Goal: Transaction & Acquisition: Purchase product/service

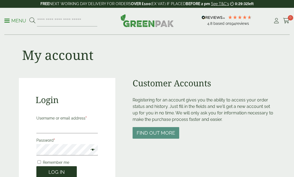
scroll to position [52, 0]
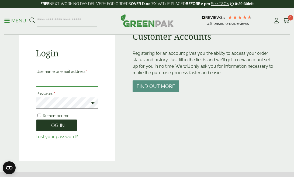
type input "**********"
click at [58, 127] on button "Log in" at bounding box center [56, 125] width 40 height 12
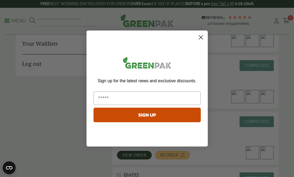
scroll to position [118, 0]
click at [199, 37] on circle "Close dialog" at bounding box center [200, 37] width 9 height 9
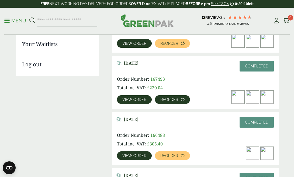
click at [172, 96] on link "Reorder" at bounding box center [172, 99] width 35 height 9
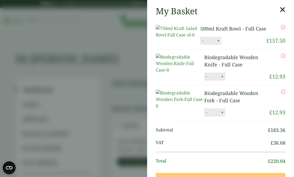
scroll to position [11, 0]
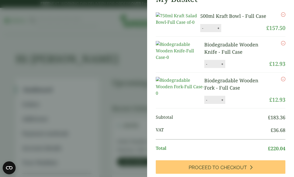
click at [219, 30] on button "+" at bounding box center [218, 28] width 5 height 5
type input "*"
click at [220, 66] on button "+" at bounding box center [222, 64] width 5 height 5
type input "*"
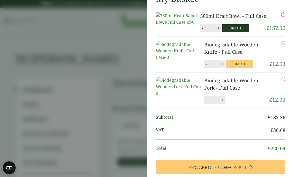
click at [233, 32] on button "Update" at bounding box center [235, 28] width 27 height 8
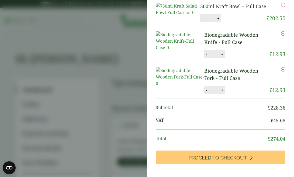
scroll to position [66, 0]
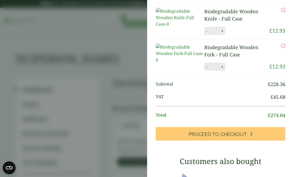
click at [220, 33] on button "+" at bounding box center [222, 31] width 5 height 5
type input "*"
click at [230, 35] on button "Update" at bounding box center [239, 31] width 27 height 8
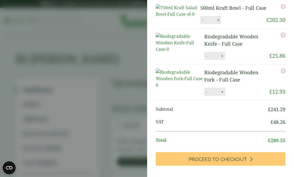
scroll to position [150, 0]
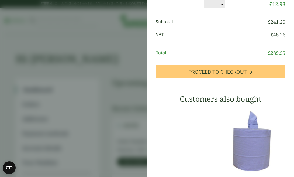
click at [220, 7] on button "+" at bounding box center [222, 4] width 5 height 5
type input "*"
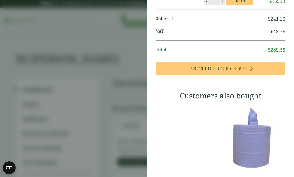
scroll to position [128, 0]
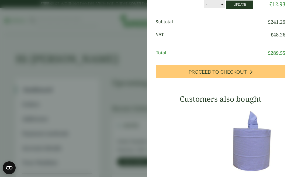
click at [226, 9] on button "Update" at bounding box center [239, 5] width 27 height 8
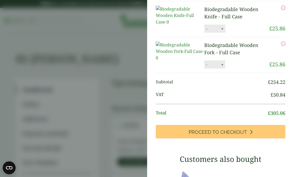
scroll to position [0, 0]
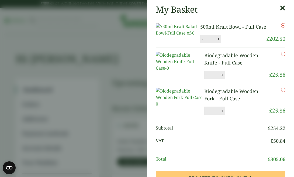
click at [283, 9] on icon at bounding box center [283, 8] width 6 height 8
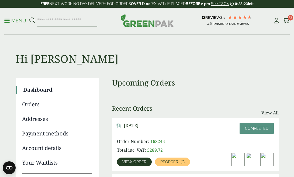
click at [70, 22] on input "search" at bounding box center [67, 20] width 60 height 11
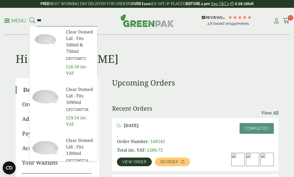
type input "***"
click at [72, 34] on span "Clear Domed Lid - Fits 500ml & 750ml" at bounding box center [79, 42] width 27 height 26
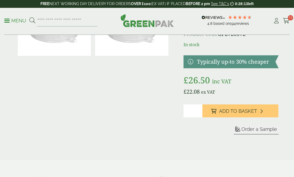
scroll to position [47, 0]
click at [190, 111] on input "*" at bounding box center [192, 110] width 19 height 13
type input "*"
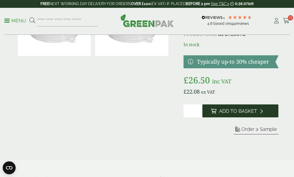
type input "*"
click at [232, 111] on span "Add to Basket" at bounding box center [238, 111] width 38 height 6
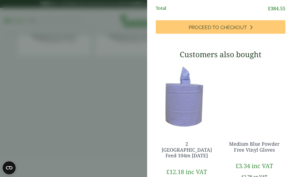
scroll to position [206, 0]
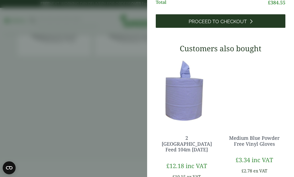
click at [211, 25] on span "Proceed to Checkout" at bounding box center [218, 22] width 58 height 6
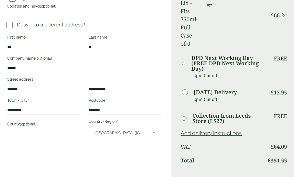
scroll to position [271, 0]
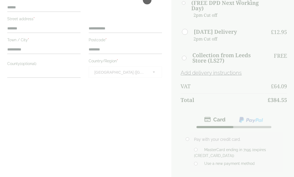
scroll to position [253, 0]
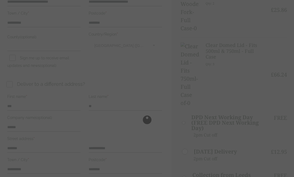
scroll to position [153, 0]
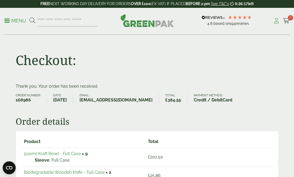
click at [277, 20] on icon at bounding box center [276, 20] width 7 height 5
